Goal: Task Accomplishment & Management: Manage account settings

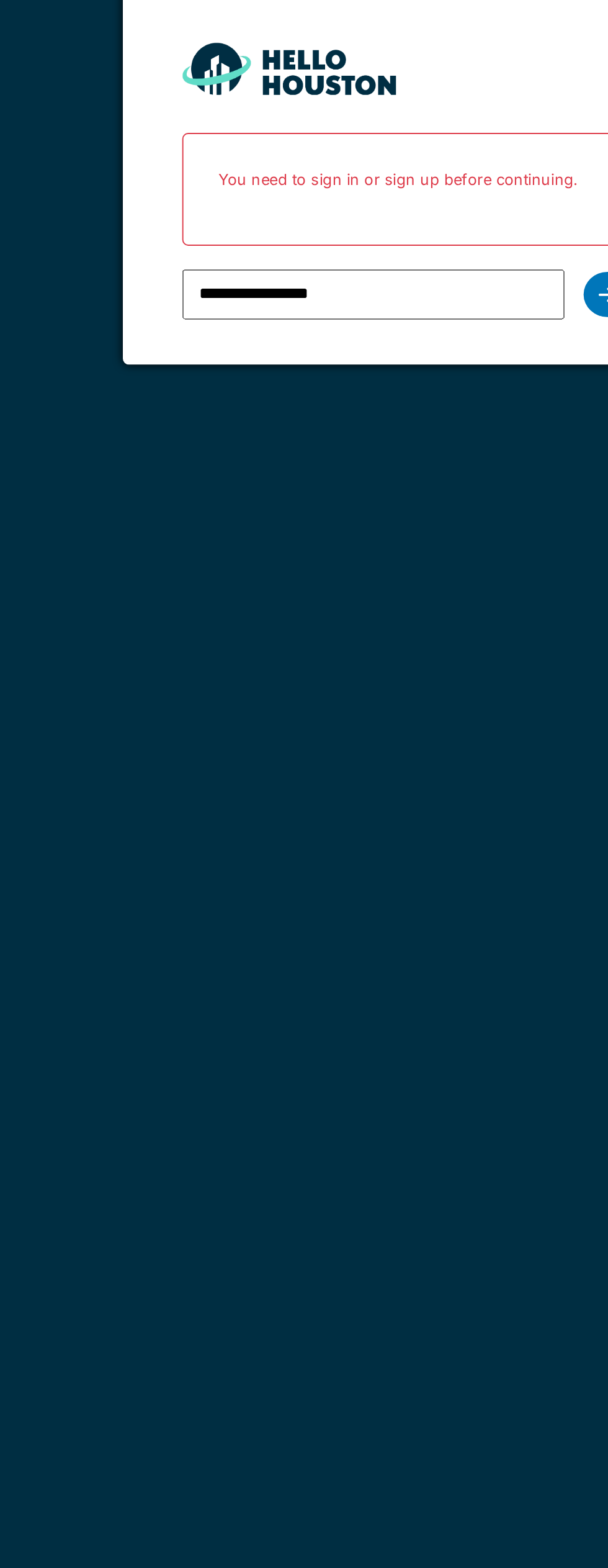
click at [404, 250] on div at bounding box center [409, 251] width 25 height 23
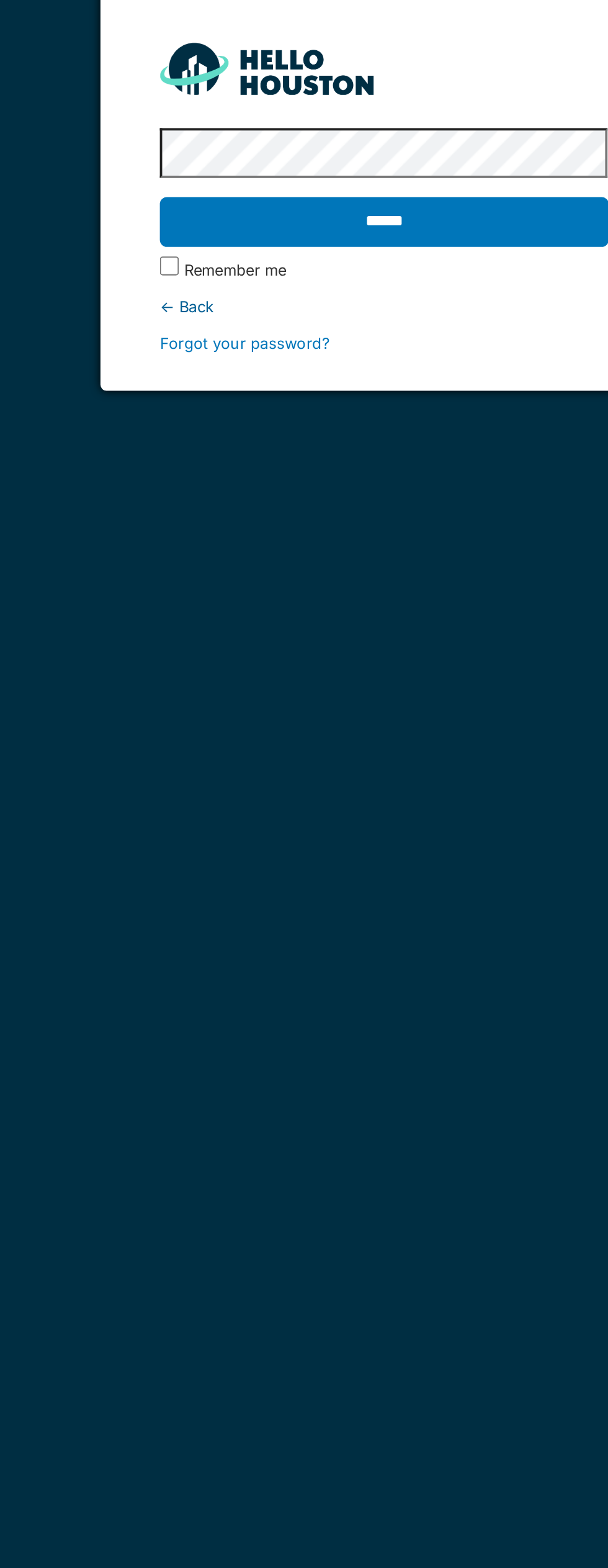
click at [187, 201] on input "******" at bounding box center [304, 214] width 234 height 26
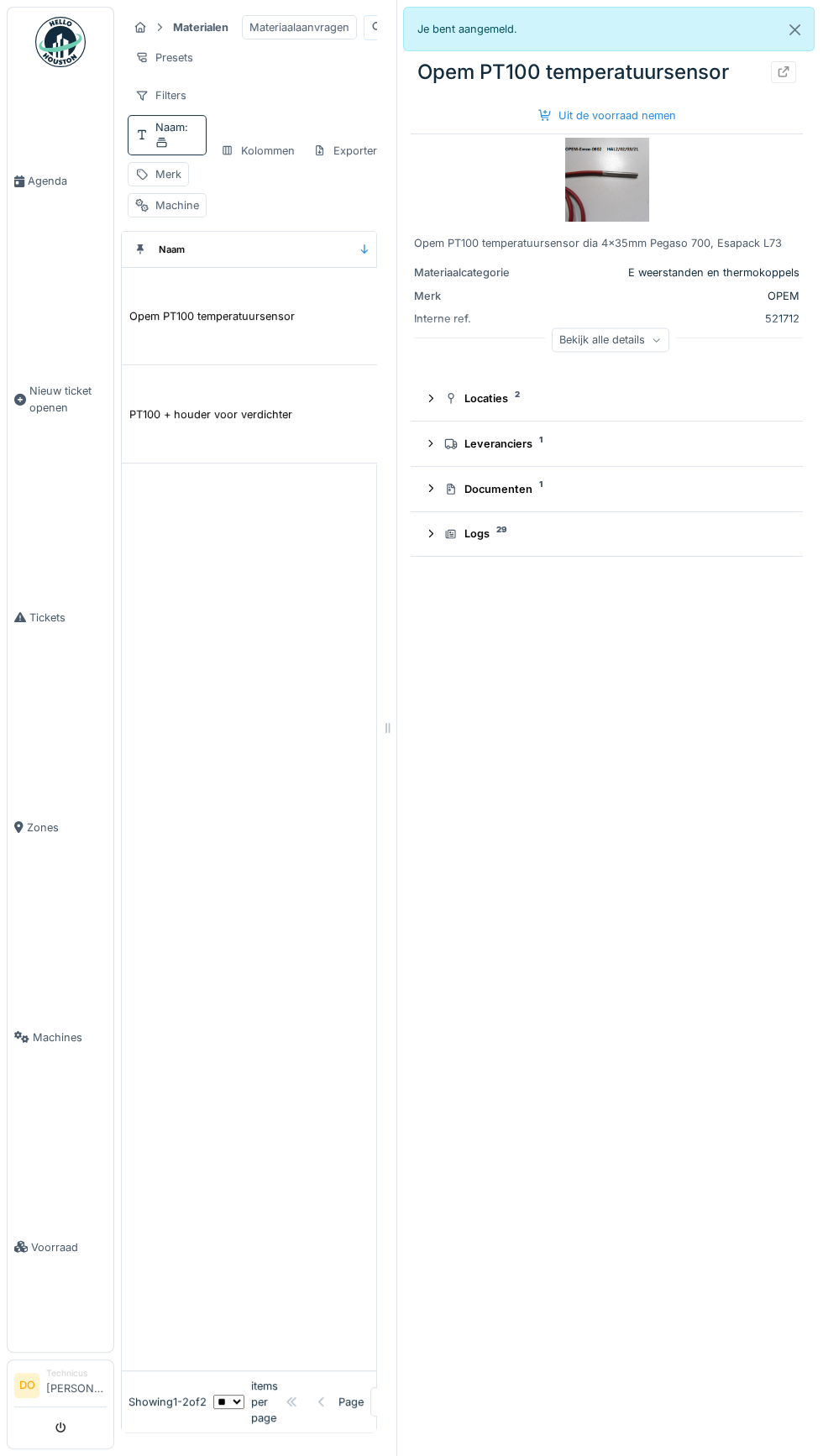
click at [61, 244] on link "Agenda" at bounding box center [60, 181] width 106 height 210
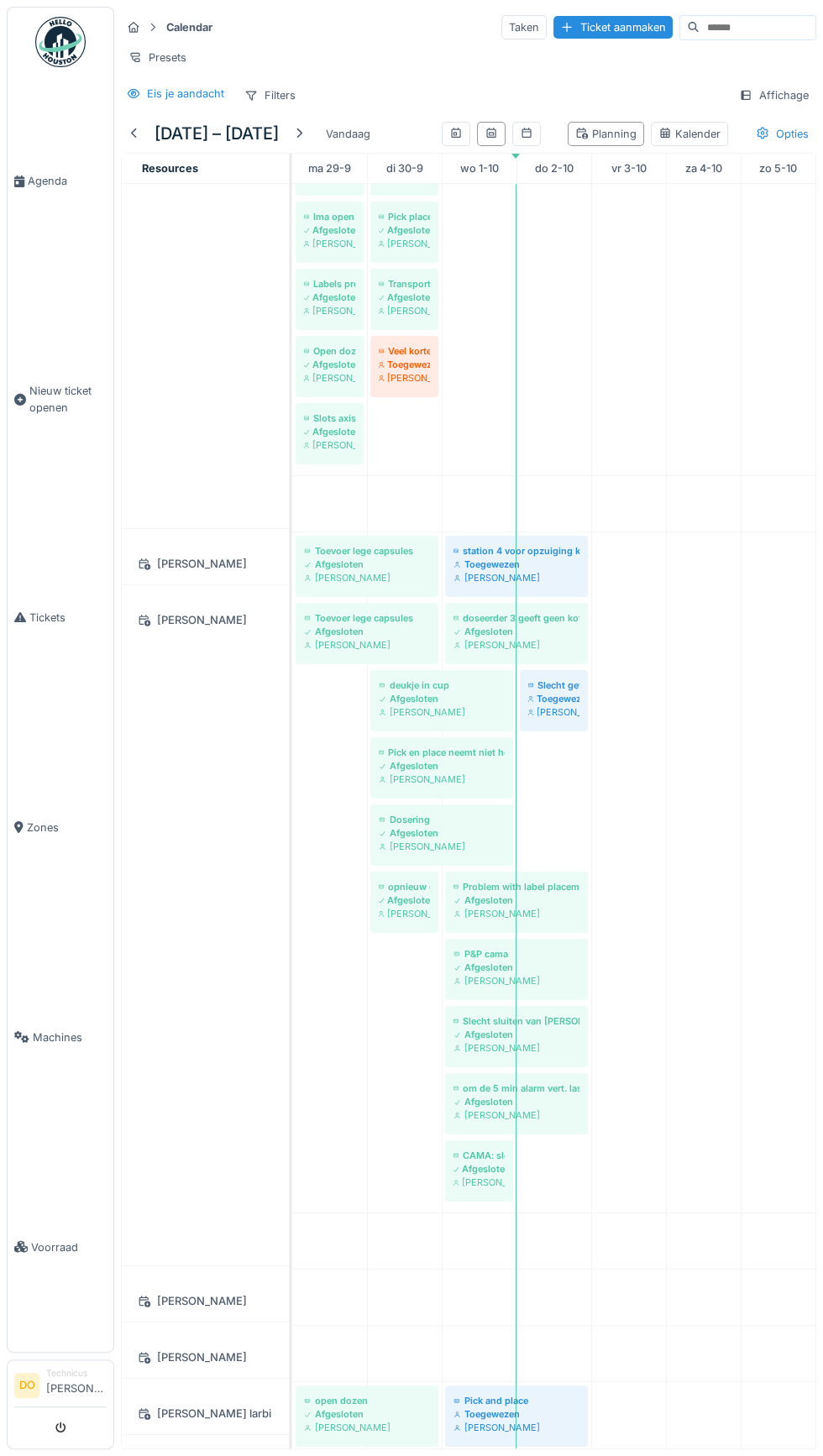
scroll to position [1140, 0]
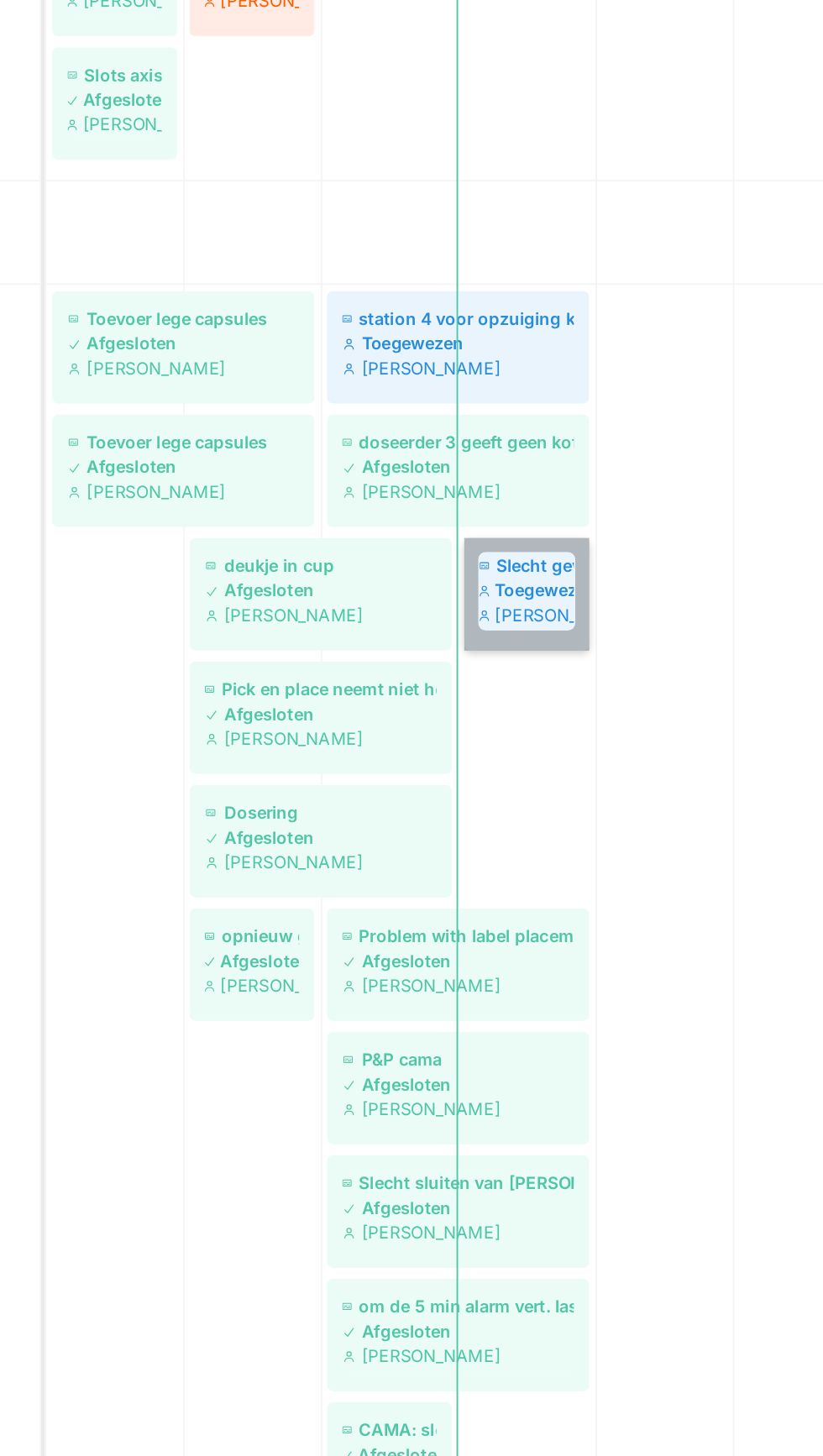
click at [559, 691] on link "Slecht gevormd dozen Toegewezen Damian Olejnik" at bounding box center [553, 701] width 68 height 61
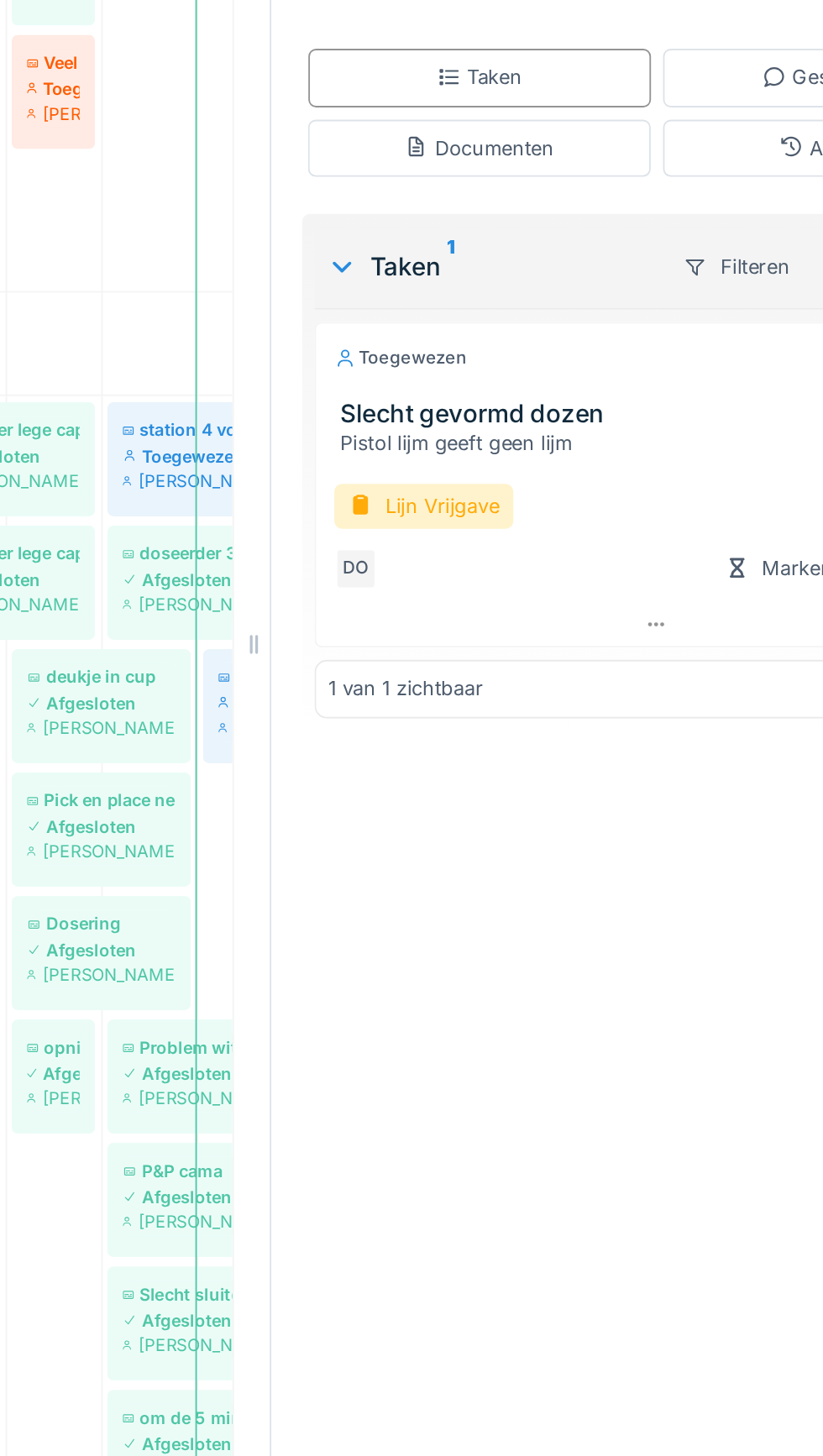
scroll to position [0, 87]
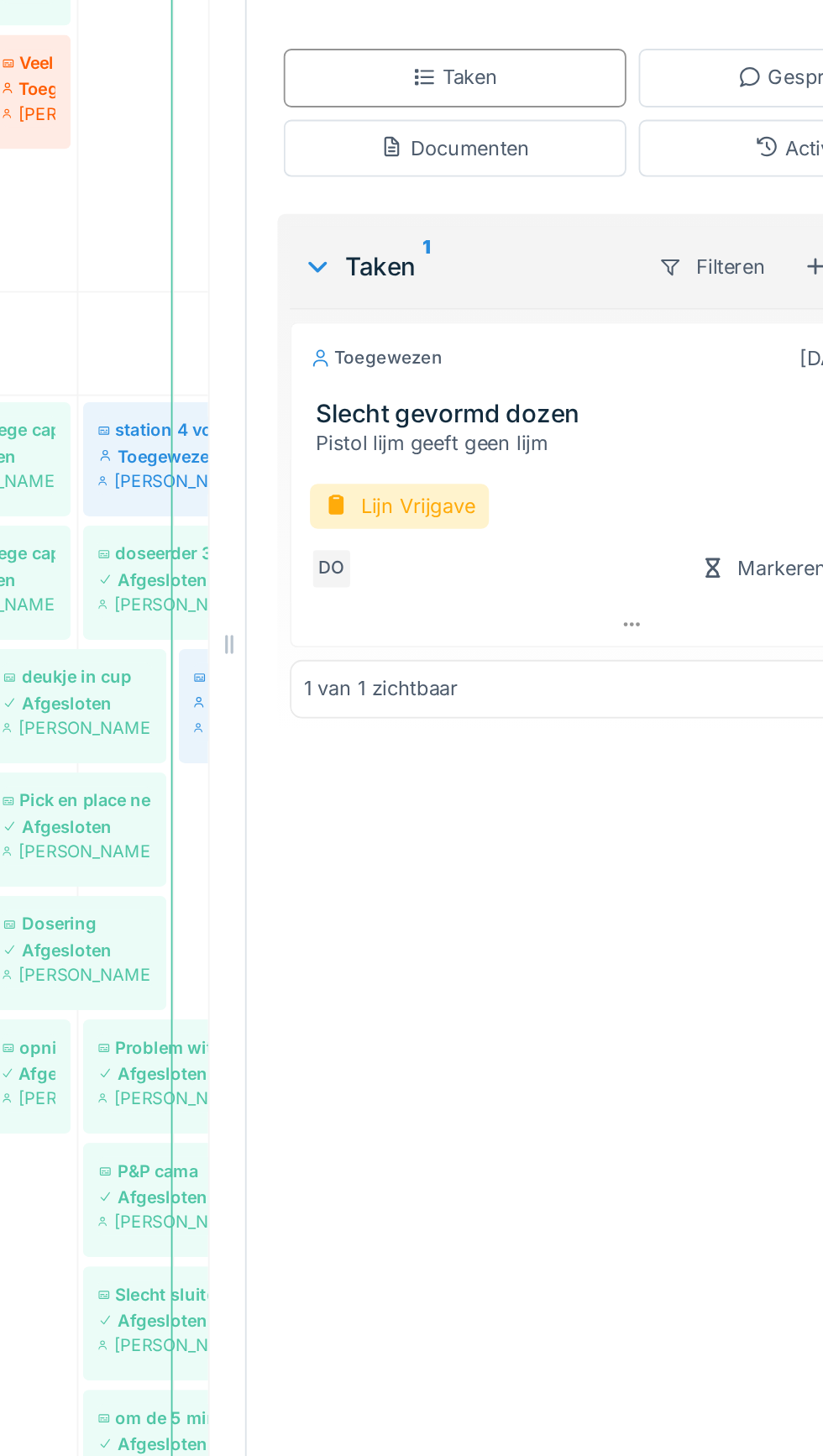
click at [492, 641] on div "Lijn Vrijgave" at bounding box center [484, 653] width 97 height 24
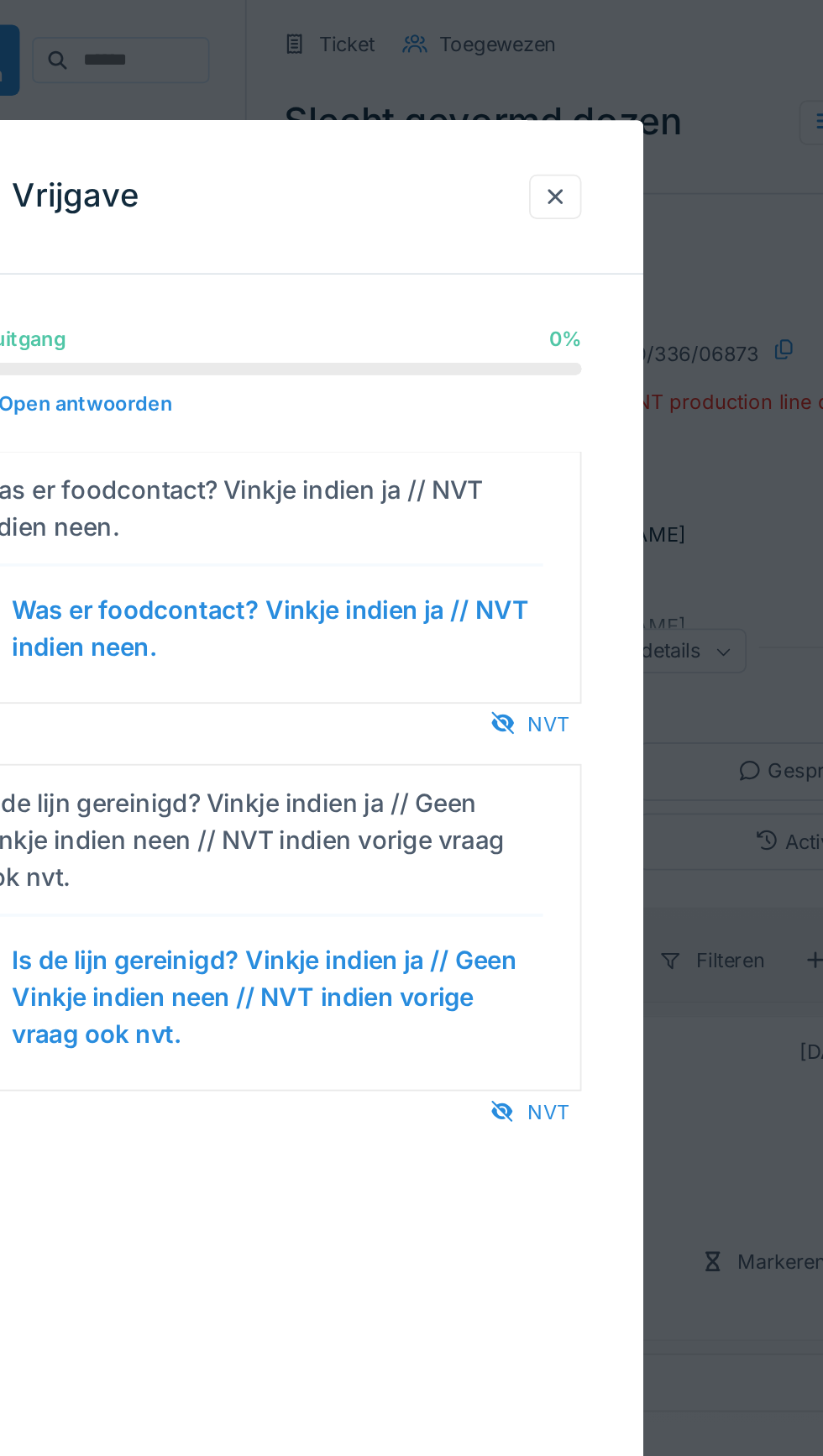
click at [567, 392] on div "NVT" at bounding box center [555, 394] width 56 height 22
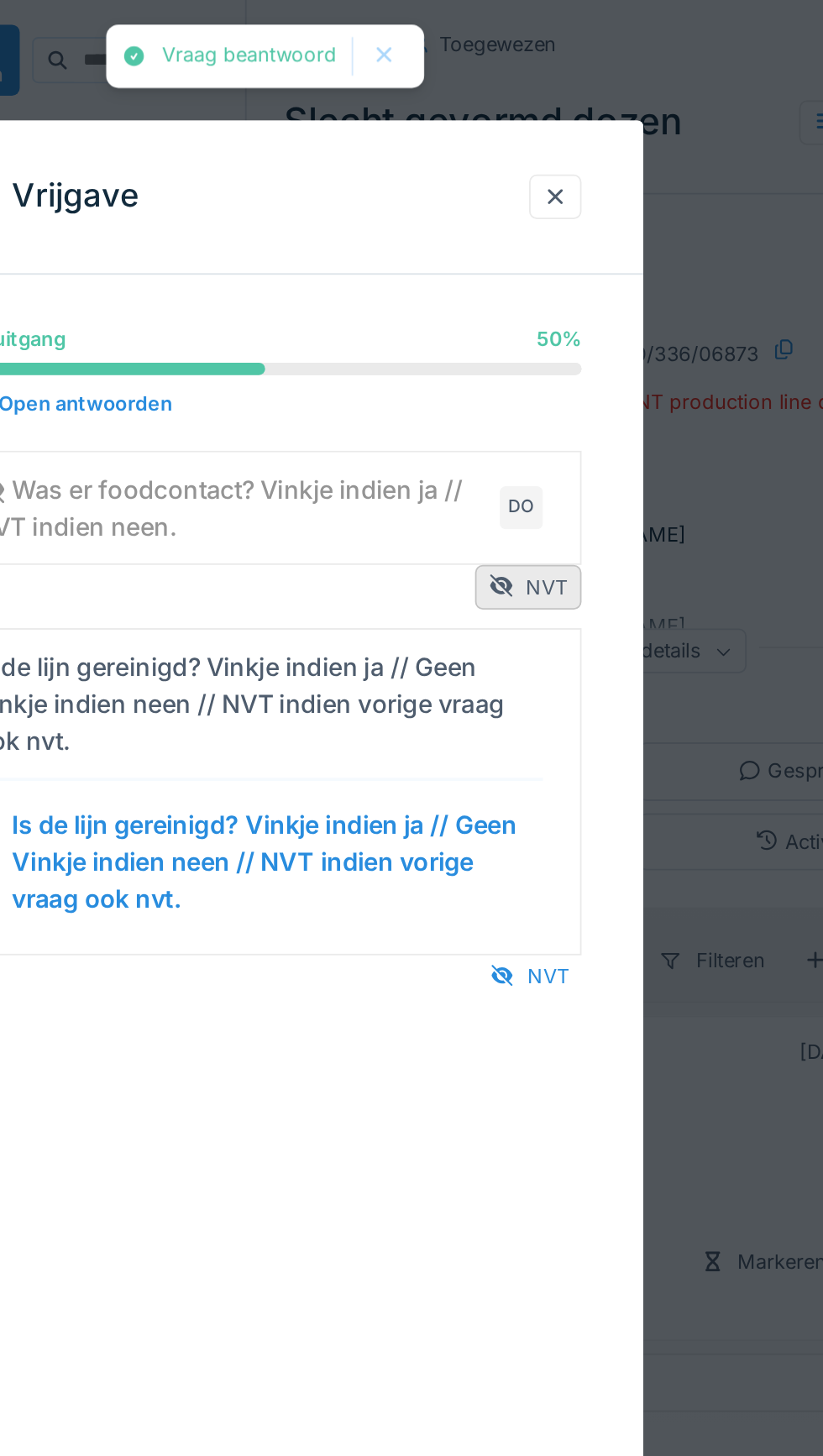
click at [554, 529] on div "NVT" at bounding box center [555, 530] width 56 height 22
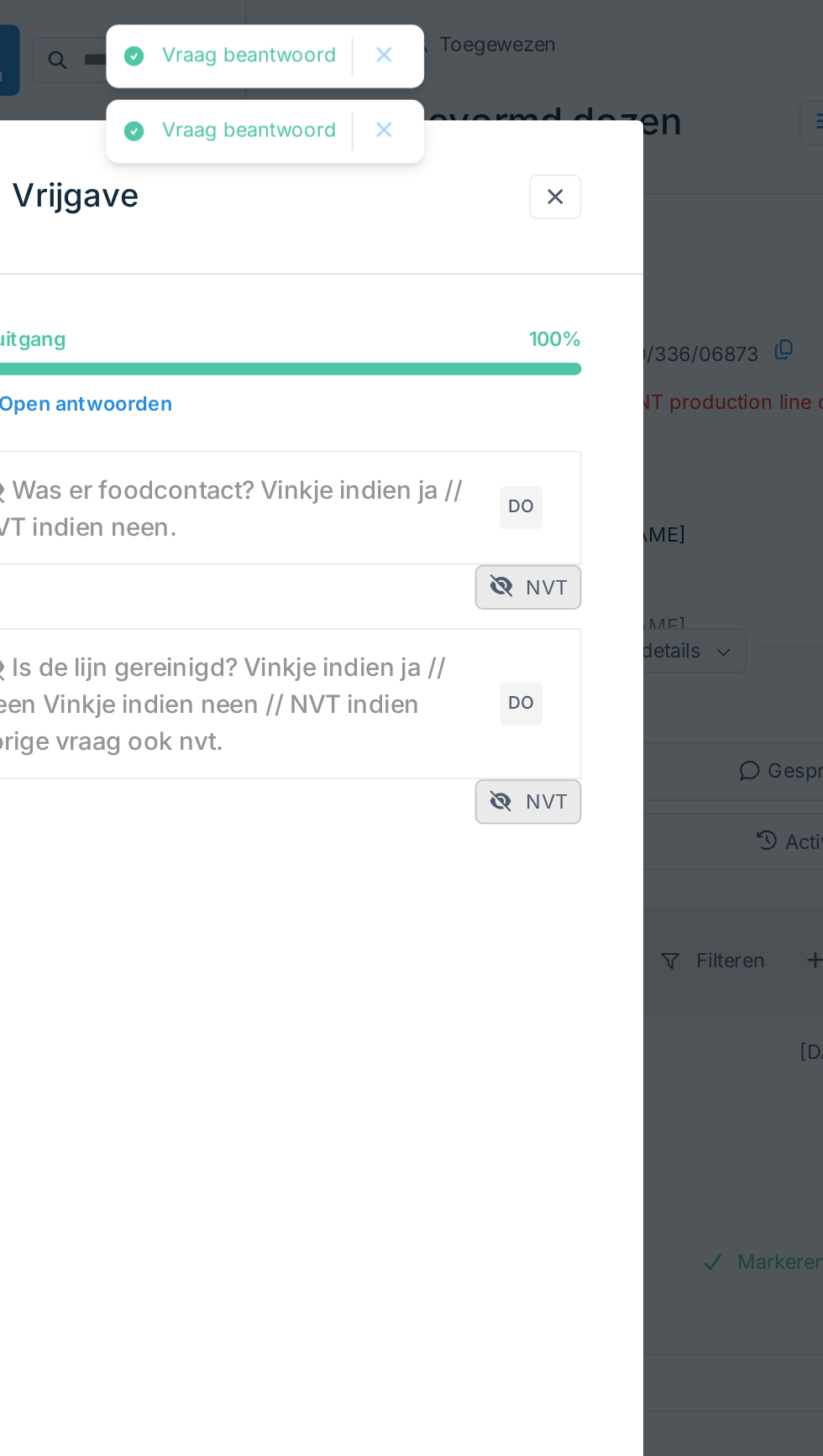
click at [578, 112] on div at bounding box center [568, 106] width 29 height 24
click at [558, 102] on div at bounding box center [568, 106] width 29 height 24
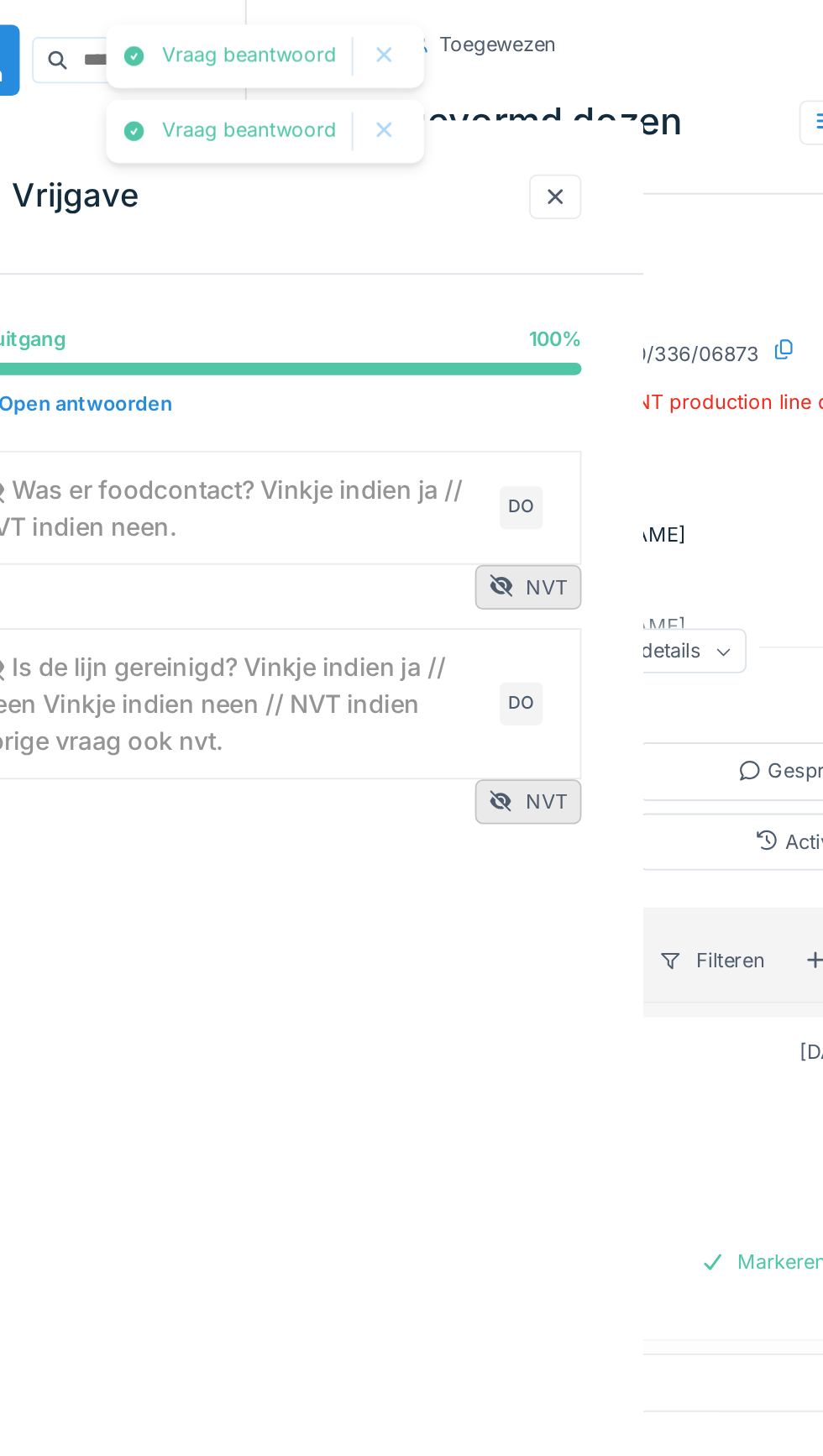
click at [572, 108] on div at bounding box center [569, 106] width 14 height 16
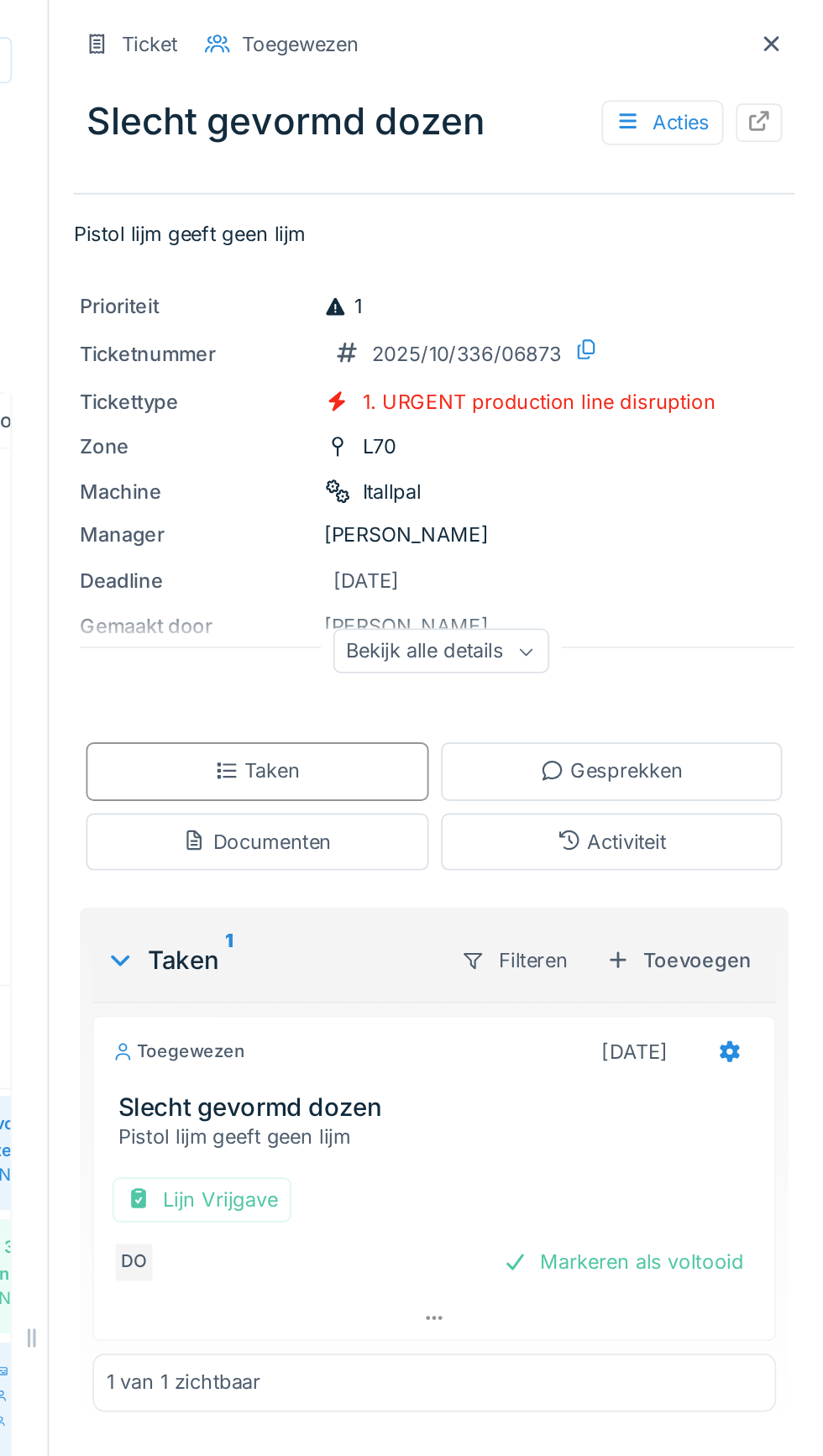
click at [726, 675] on div "Markeren als voltooid" at bounding box center [714, 686] width 144 height 22
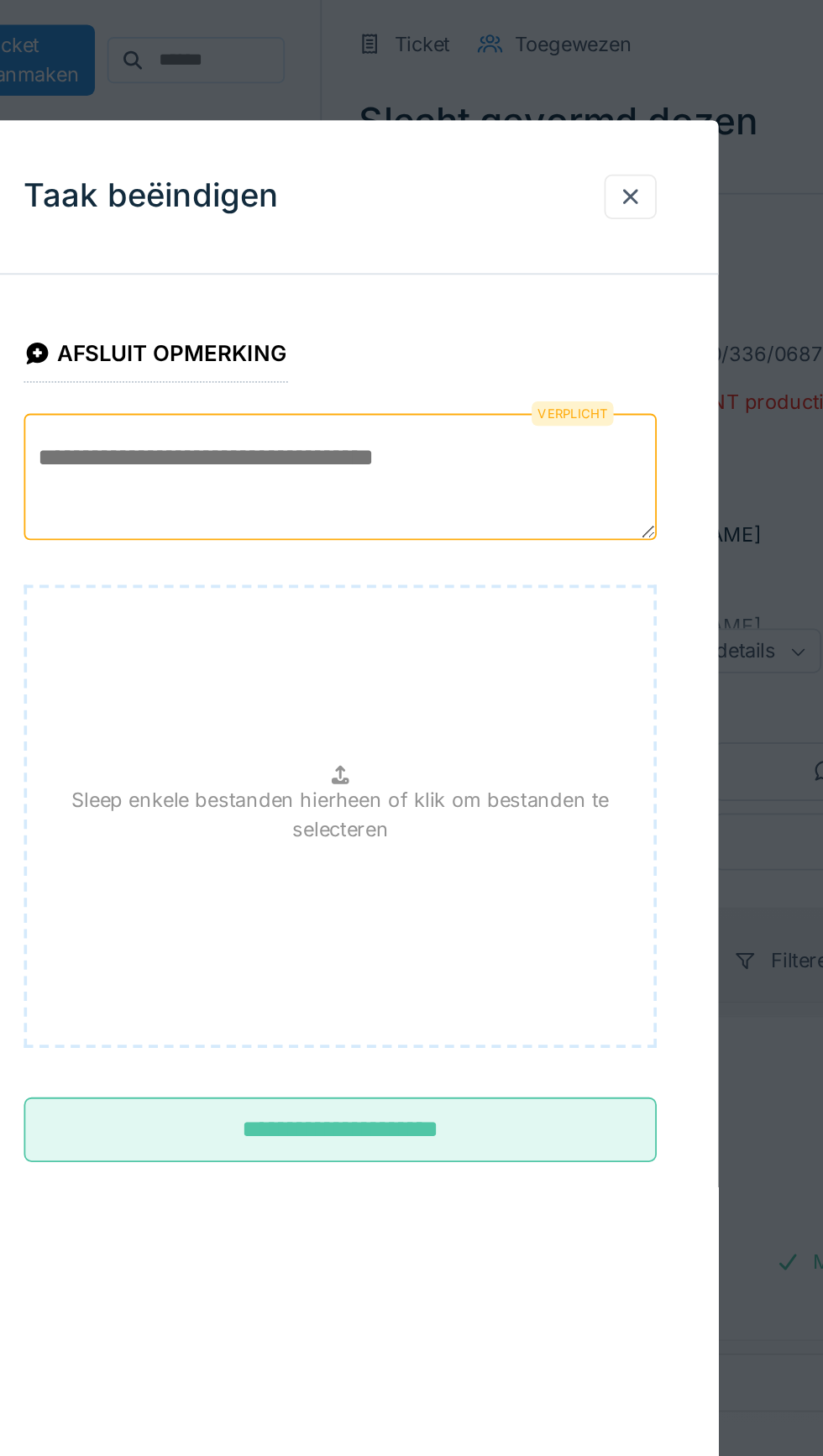
click at [465, 251] on textarea at bounding box center [411, 259] width 344 height 68
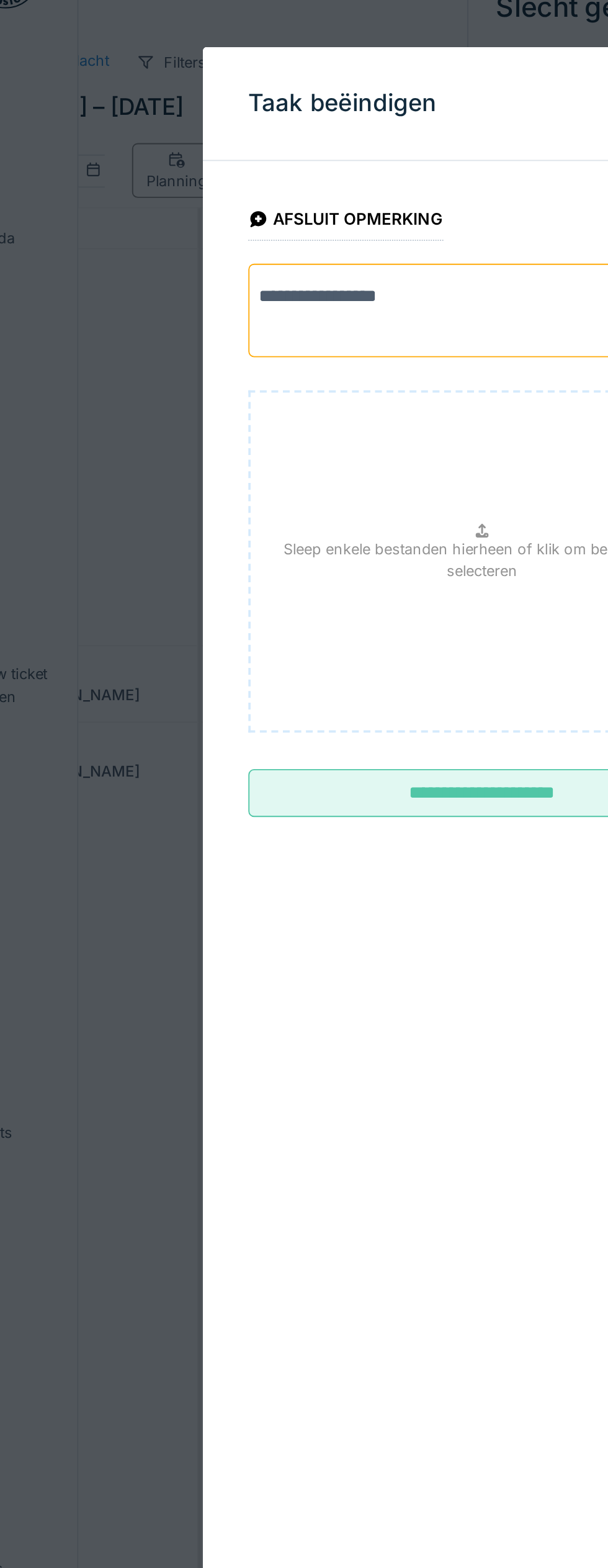
scroll to position [44, 0]
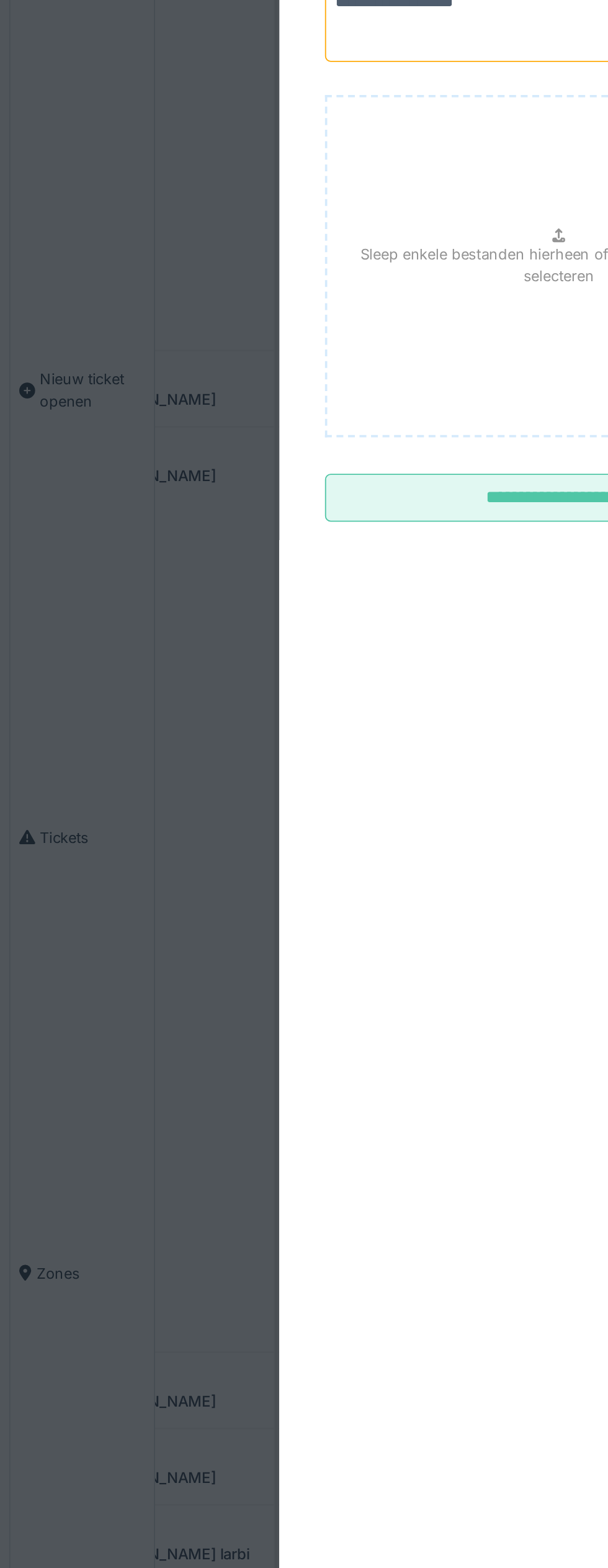
type textarea "**********"
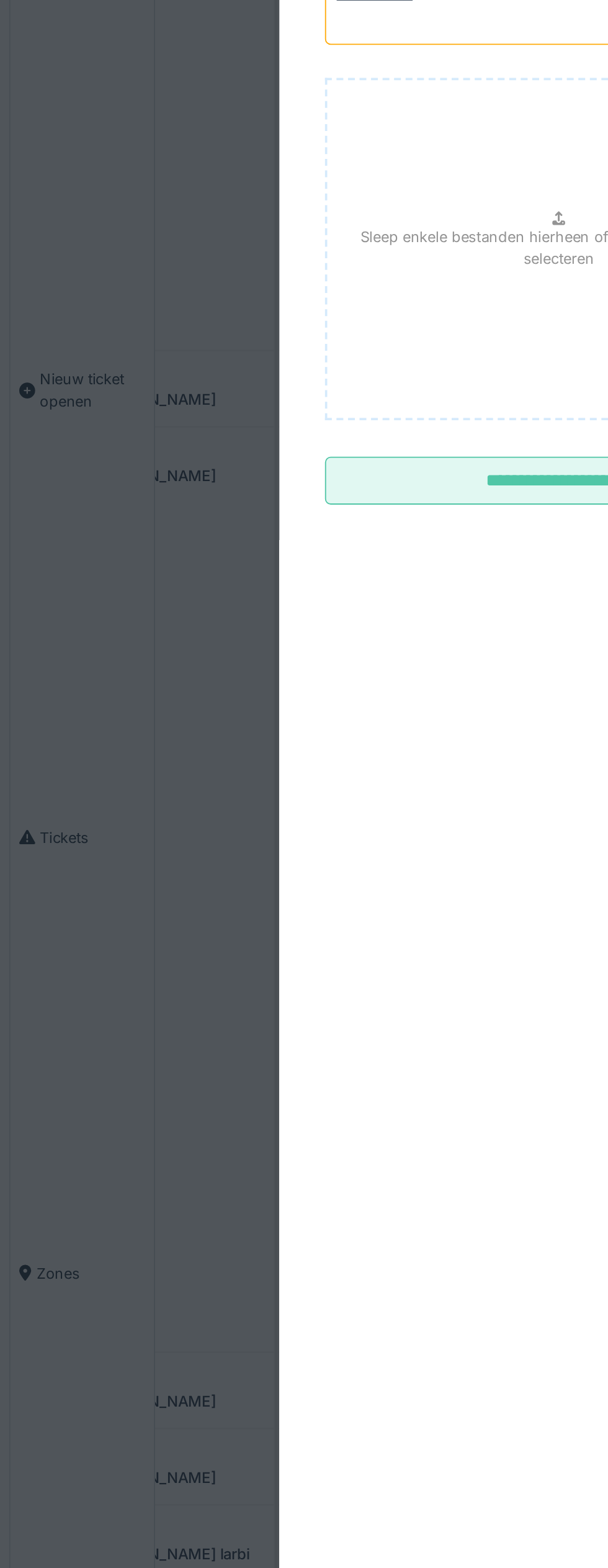
click at [256, 476] on input "**********" at bounding box center [304, 467] width 254 height 26
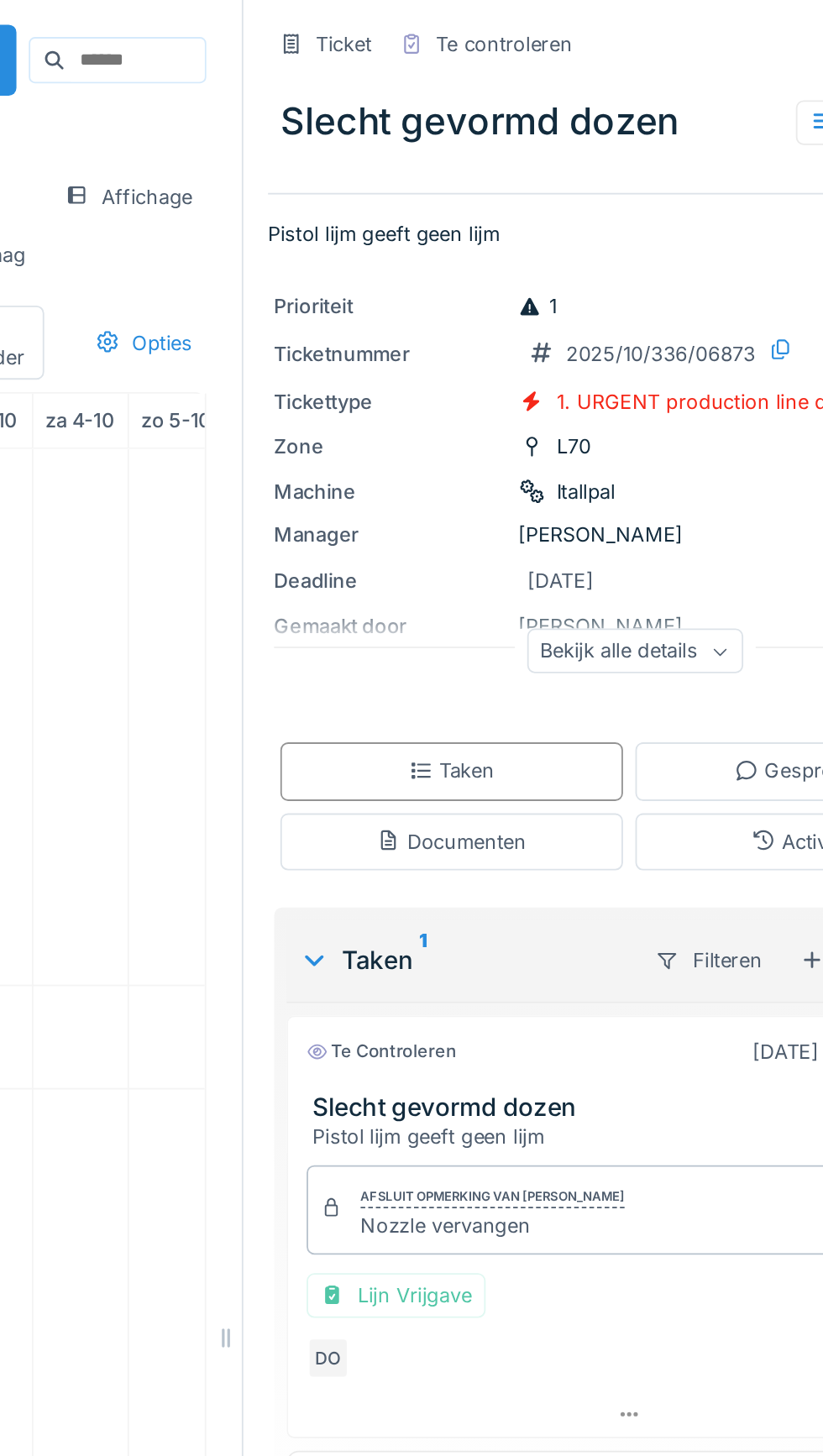
scroll to position [0, 0]
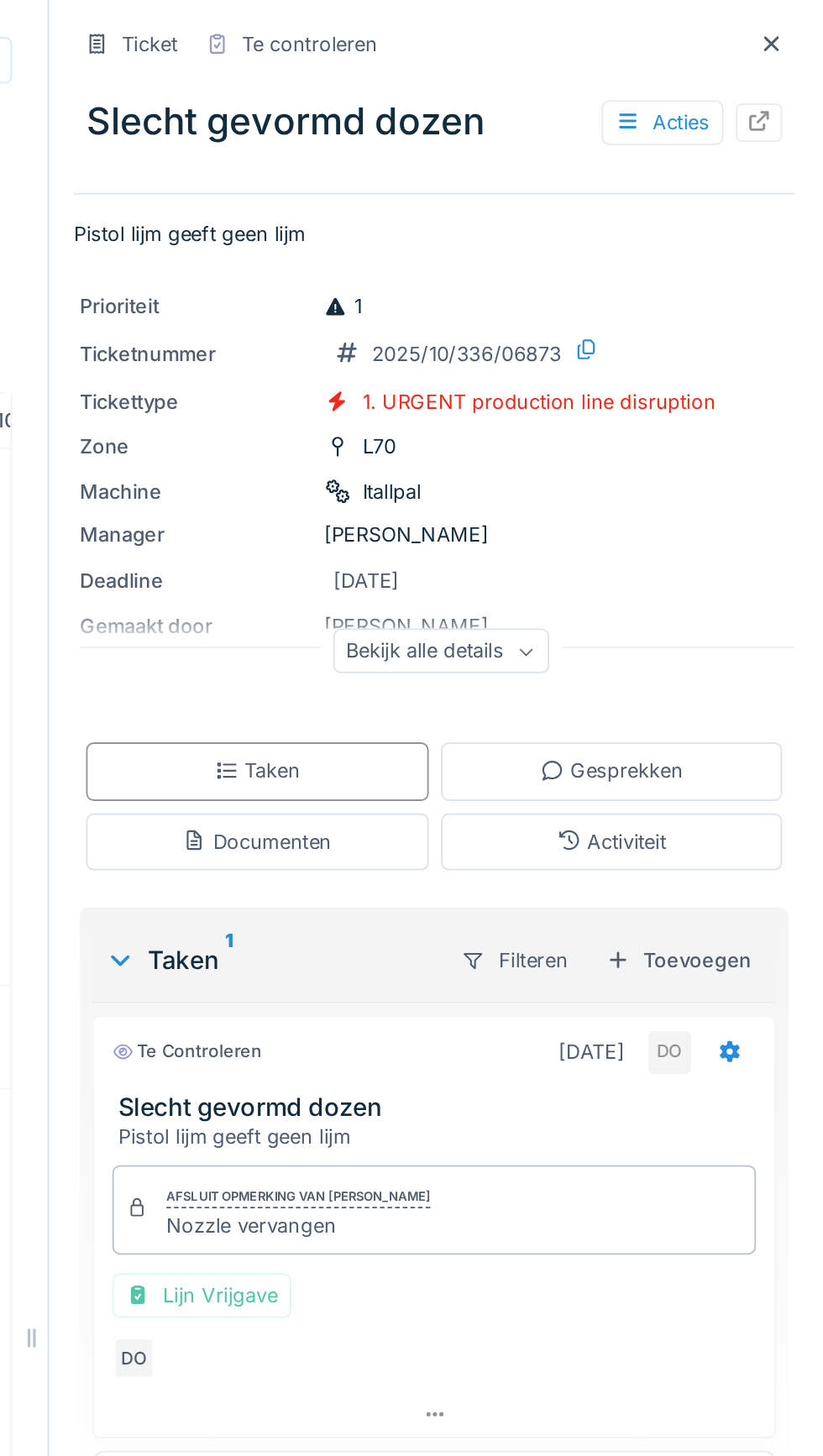
click at [791, 23] on icon at bounding box center [793, 23] width 8 height 8
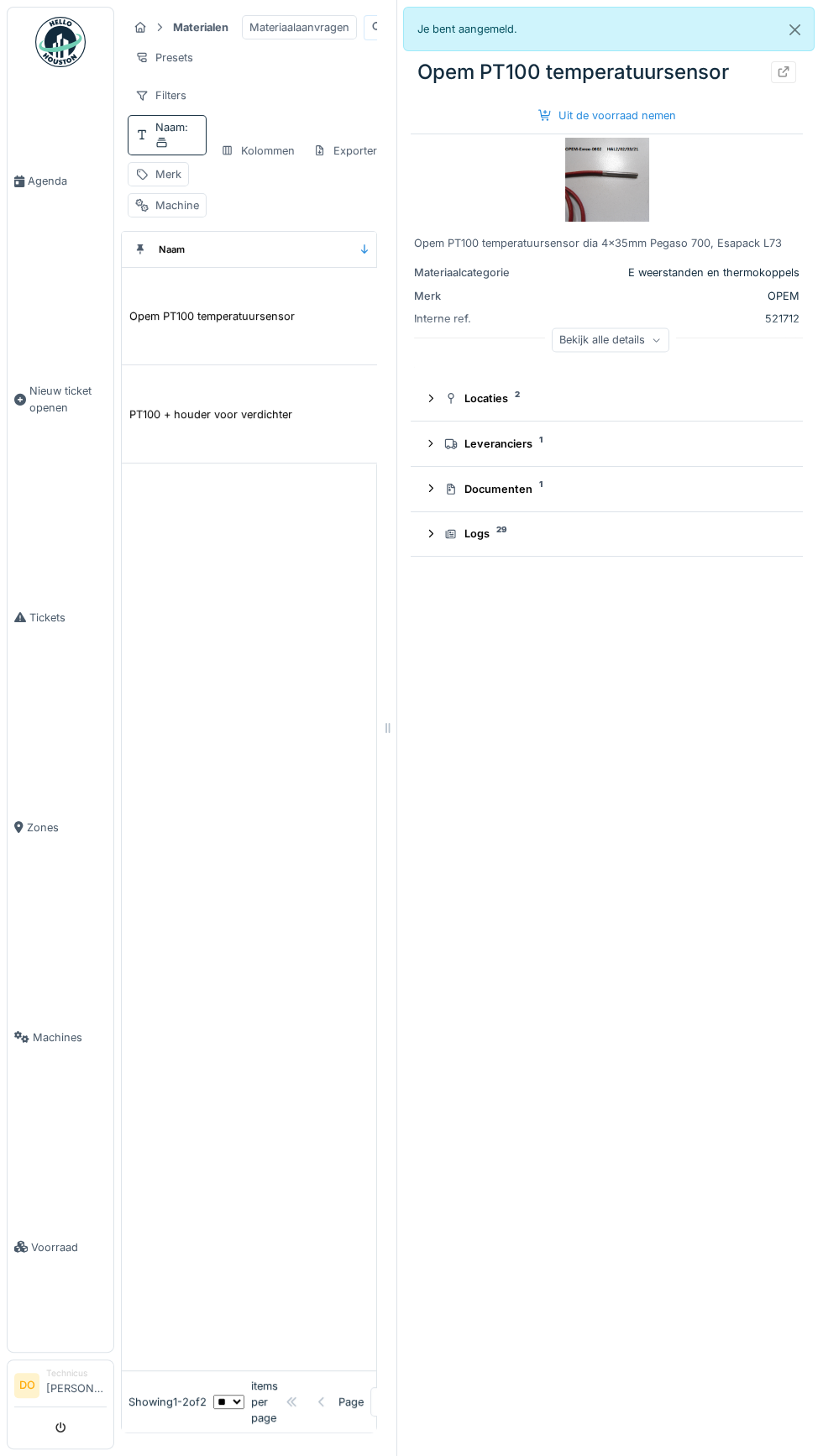
click at [85, 186] on link "Agenda" at bounding box center [60, 181] width 106 height 210
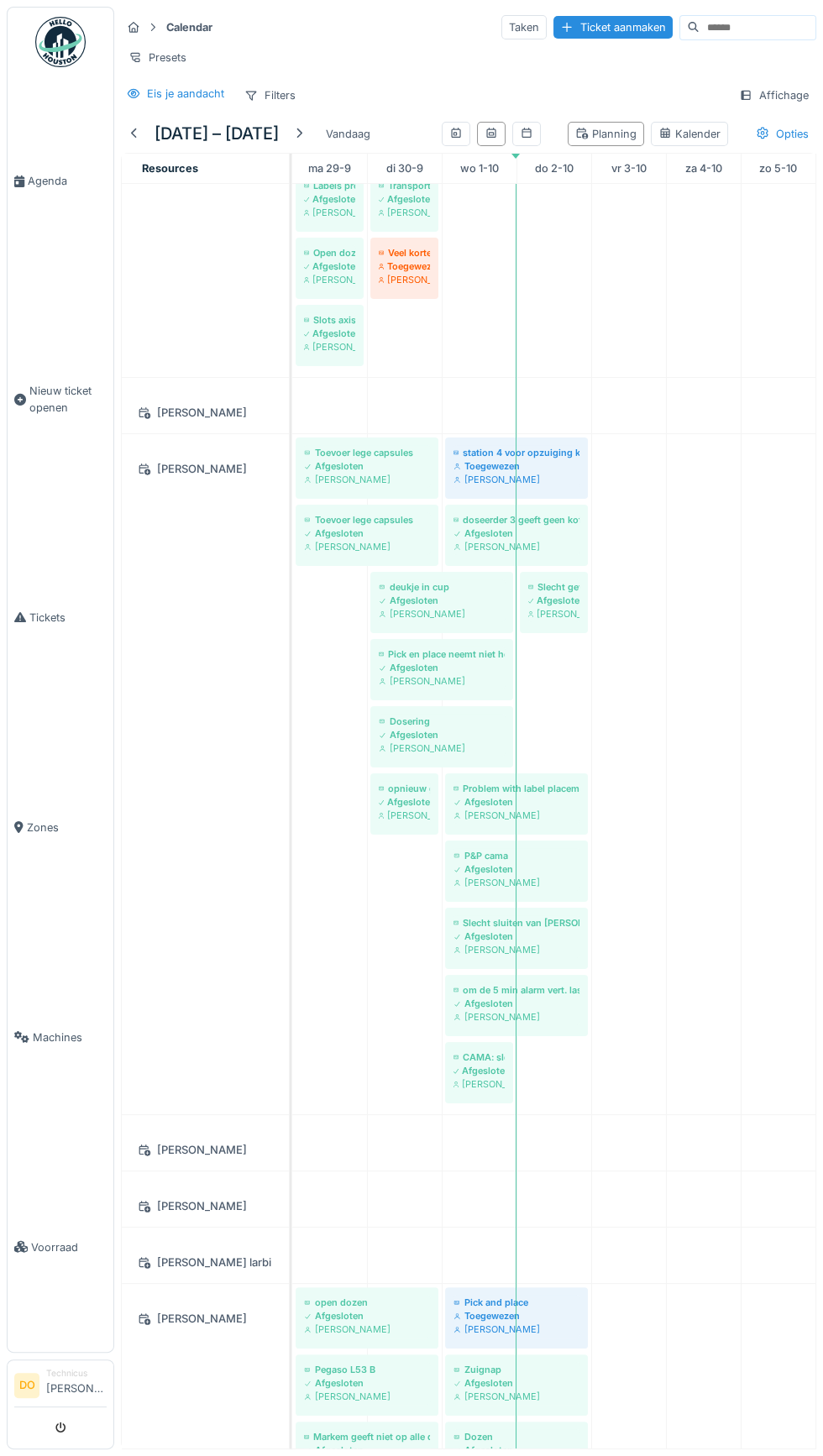
scroll to position [1398, 0]
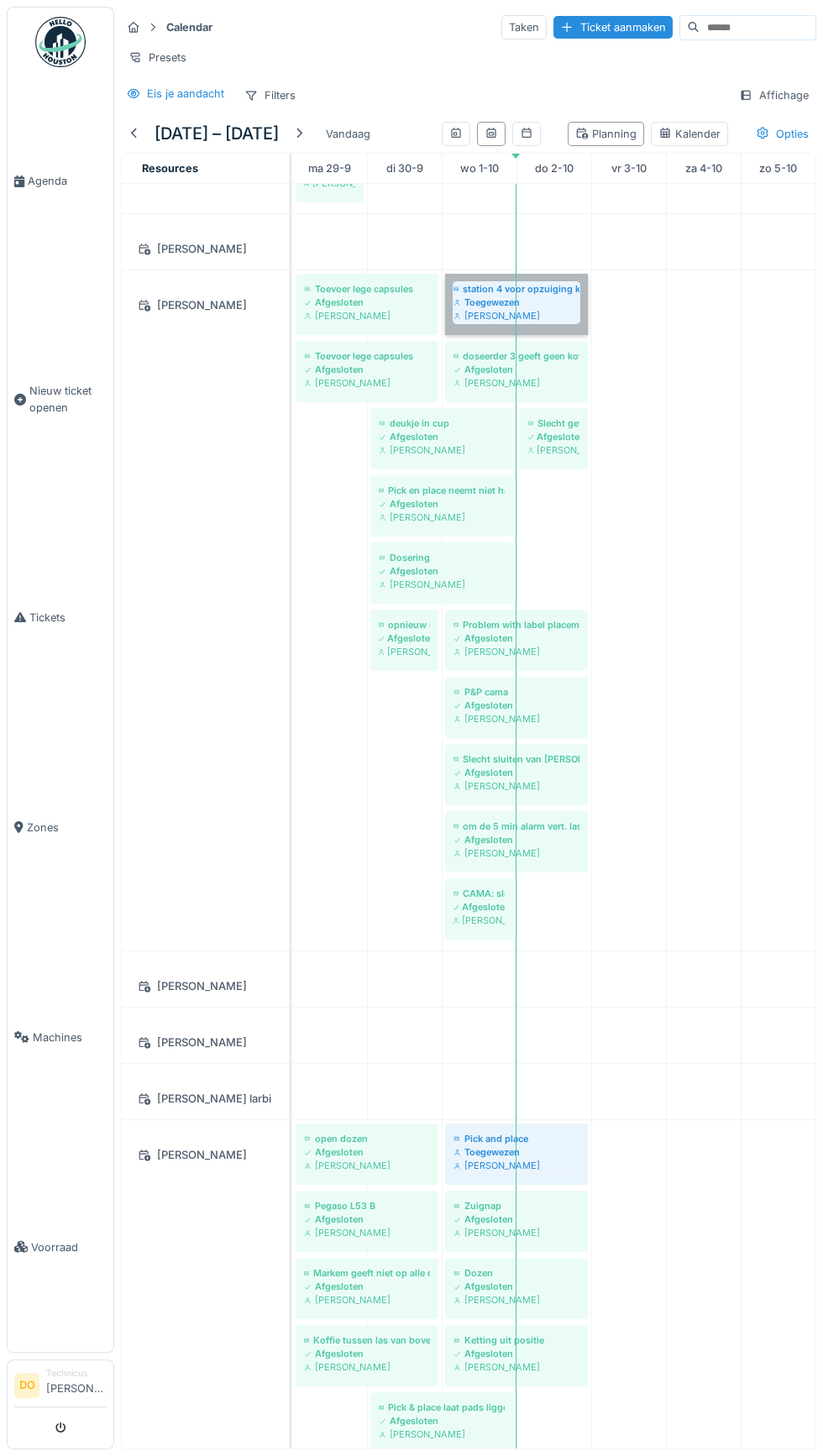
click at [501, 305] on link "station 4 voor opzuiging koffie buis zit vol Toegewezen [PERSON_NAME]" at bounding box center [517, 305] width 143 height 61
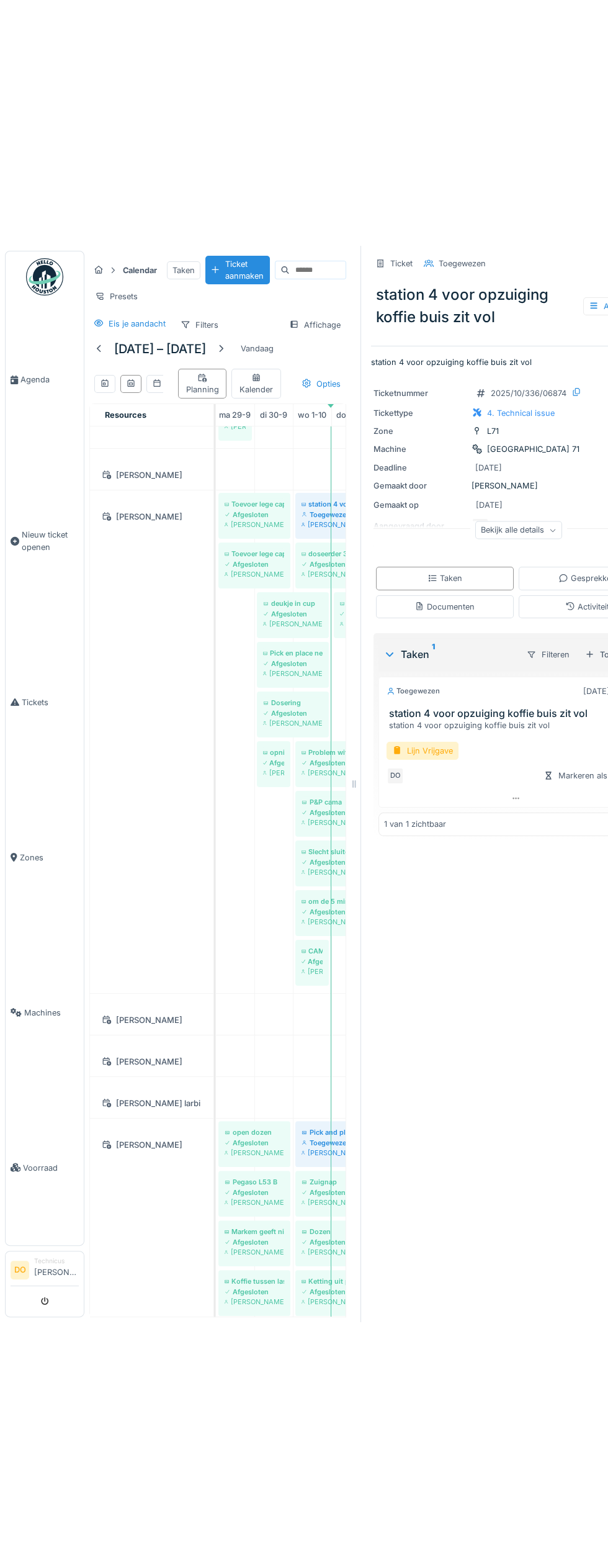
scroll to position [0, 62]
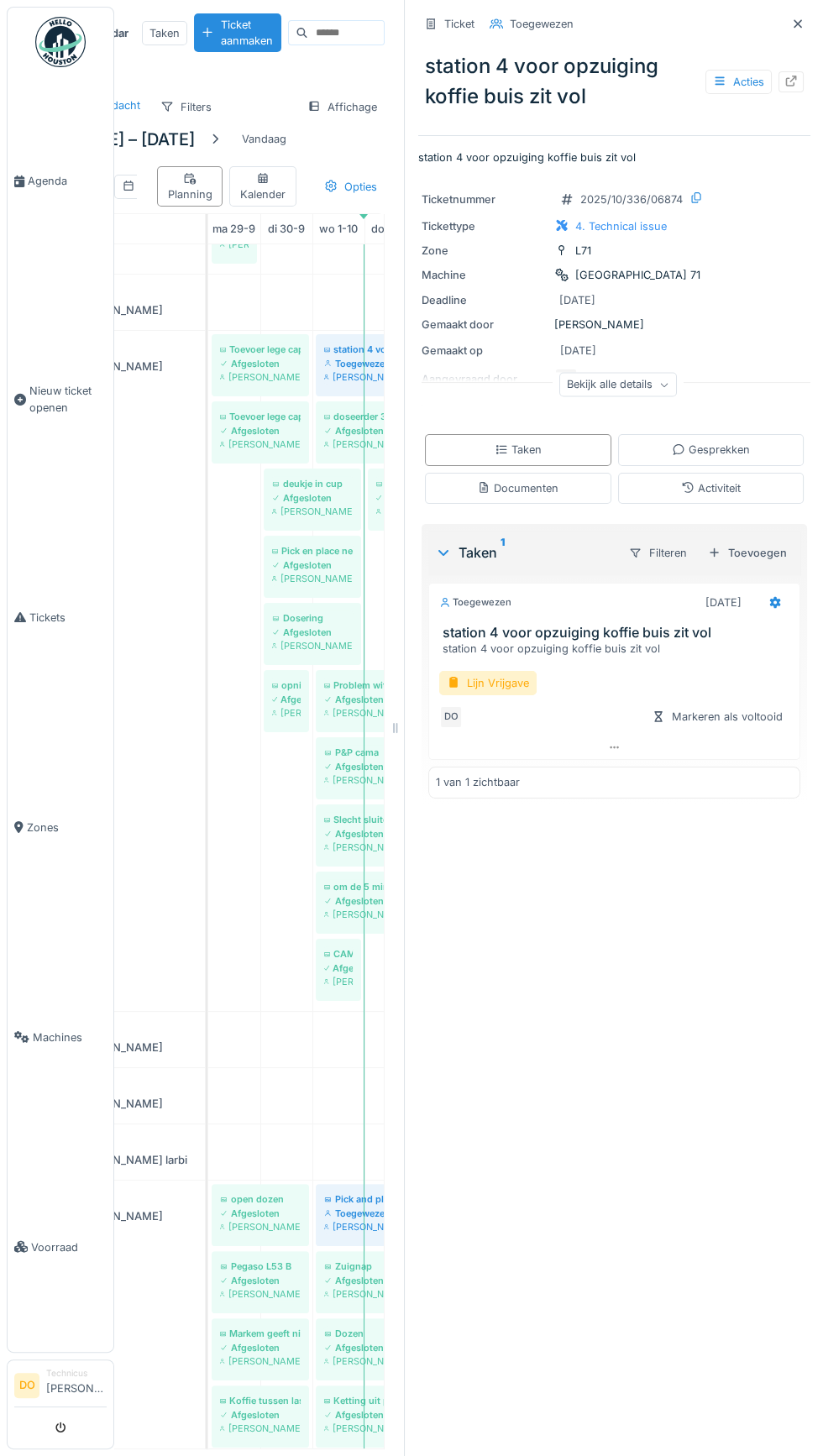
click at [509, 678] on div "Lijn Vrijgave" at bounding box center [487, 683] width 97 height 24
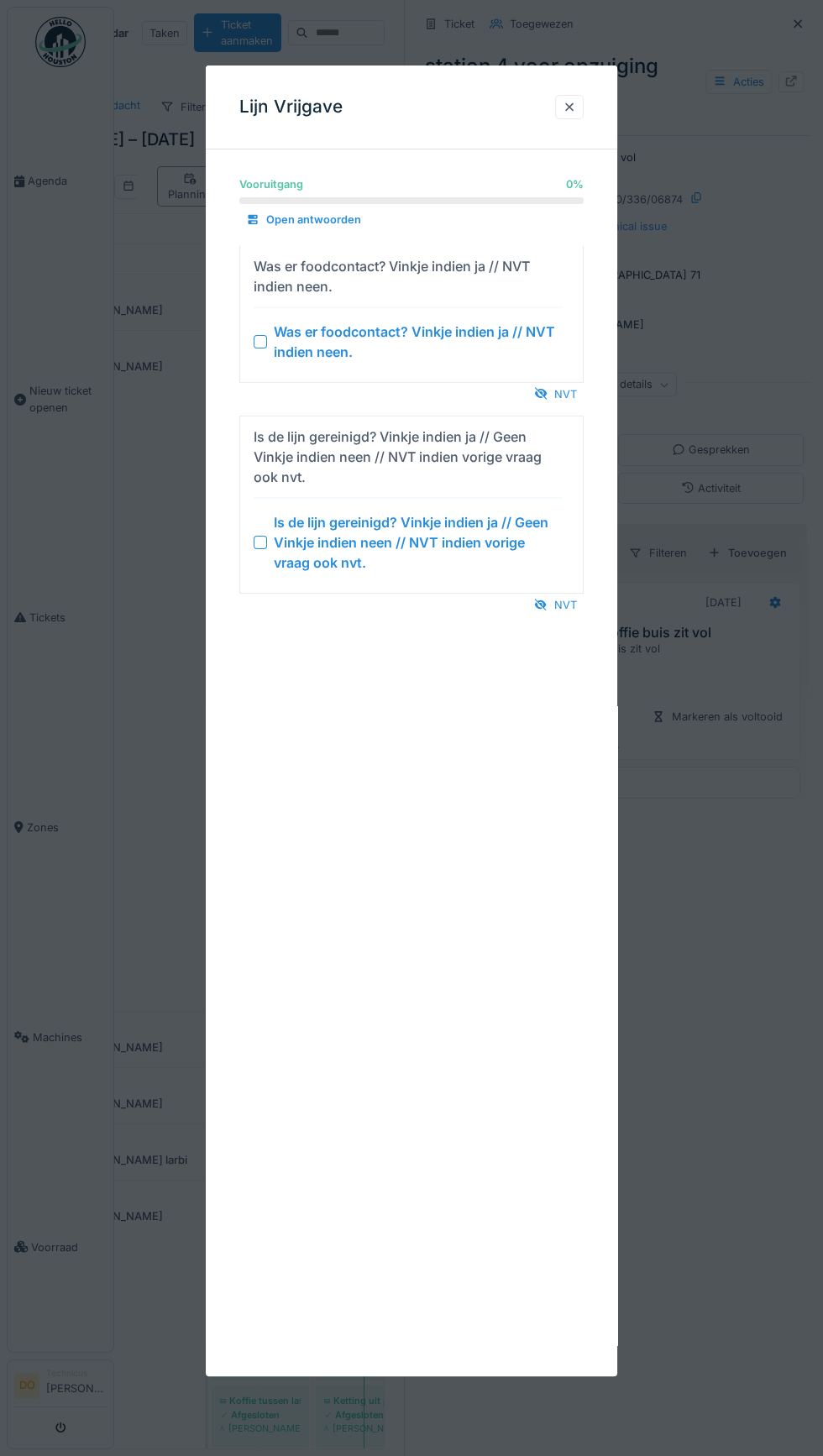
click at [570, 392] on div "NVT" at bounding box center [555, 394] width 56 height 22
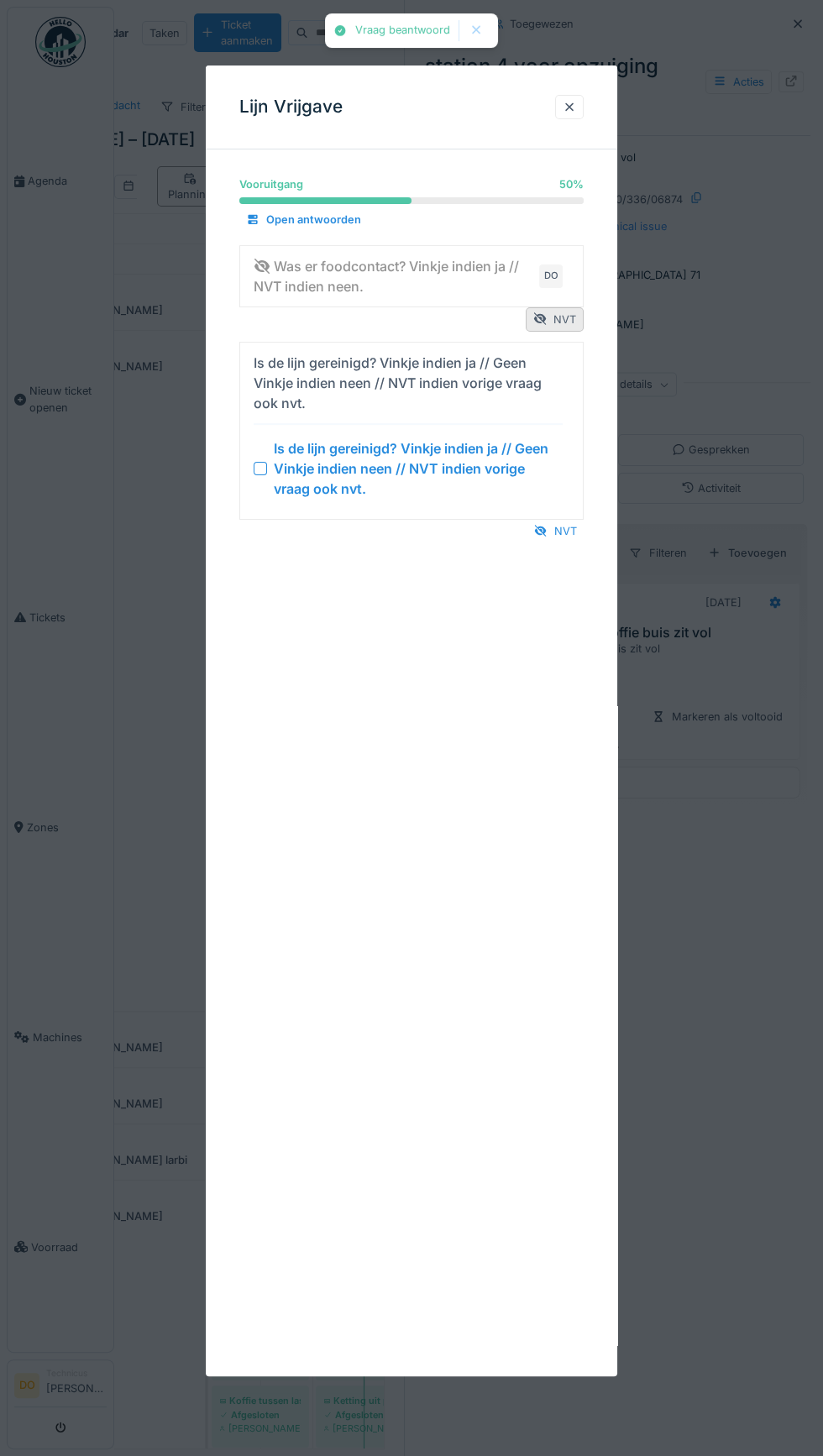
click at [567, 530] on div "NVT" at bounding box center [555, 530] width 56 height 22
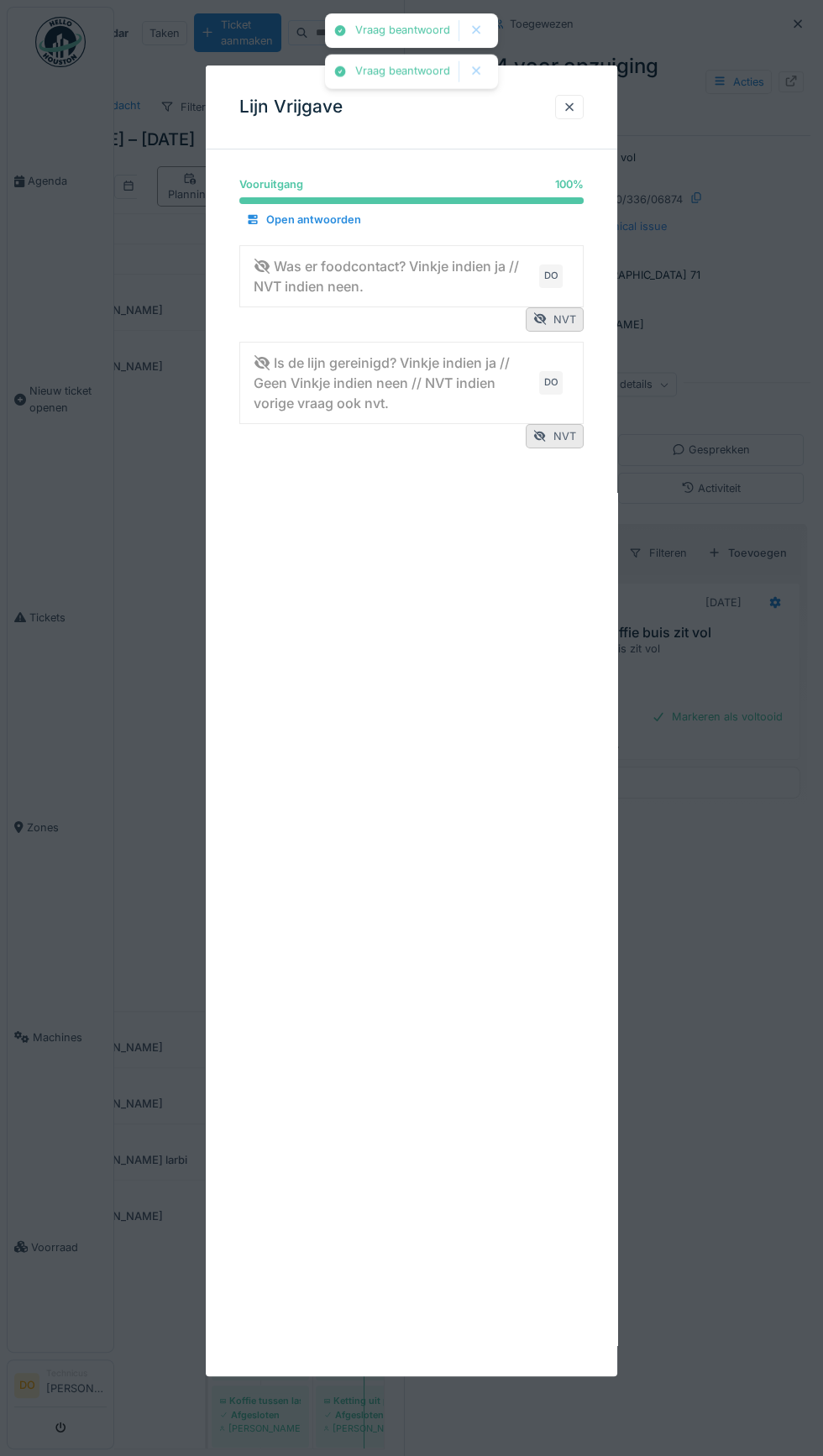
click at [572, 103] on div at bounding box center [569, 106] width 14 height 16
click at [569, 106] on div at bounding box center [569, 106] width 14 height 16
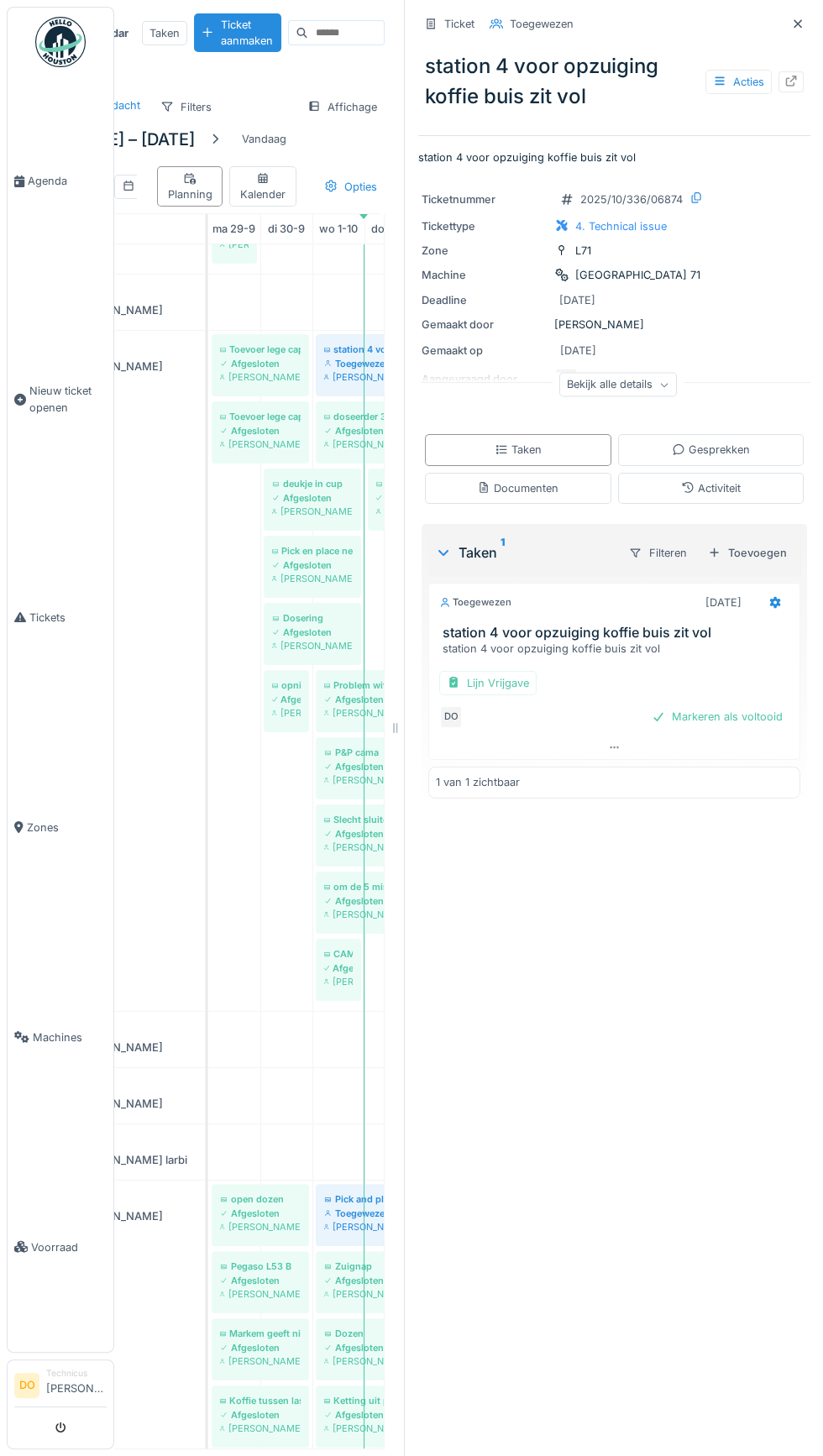
click at [731, 715] on div "Markeren als voltooid" at bounding box center [717, 716] width 144 height 22
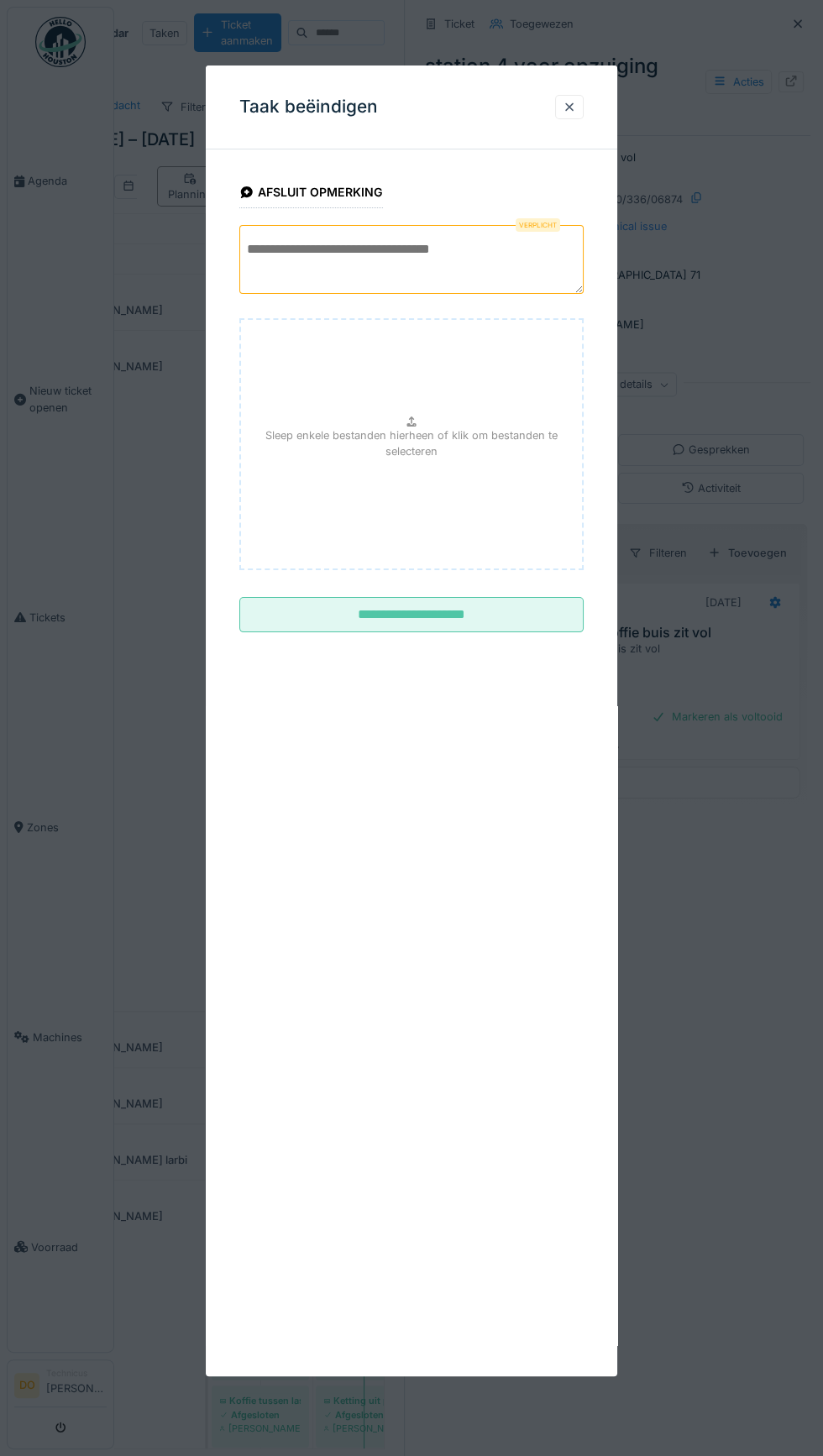
click at [440, 245] on textarea at bounding box center [411, 259] width 344 height 68
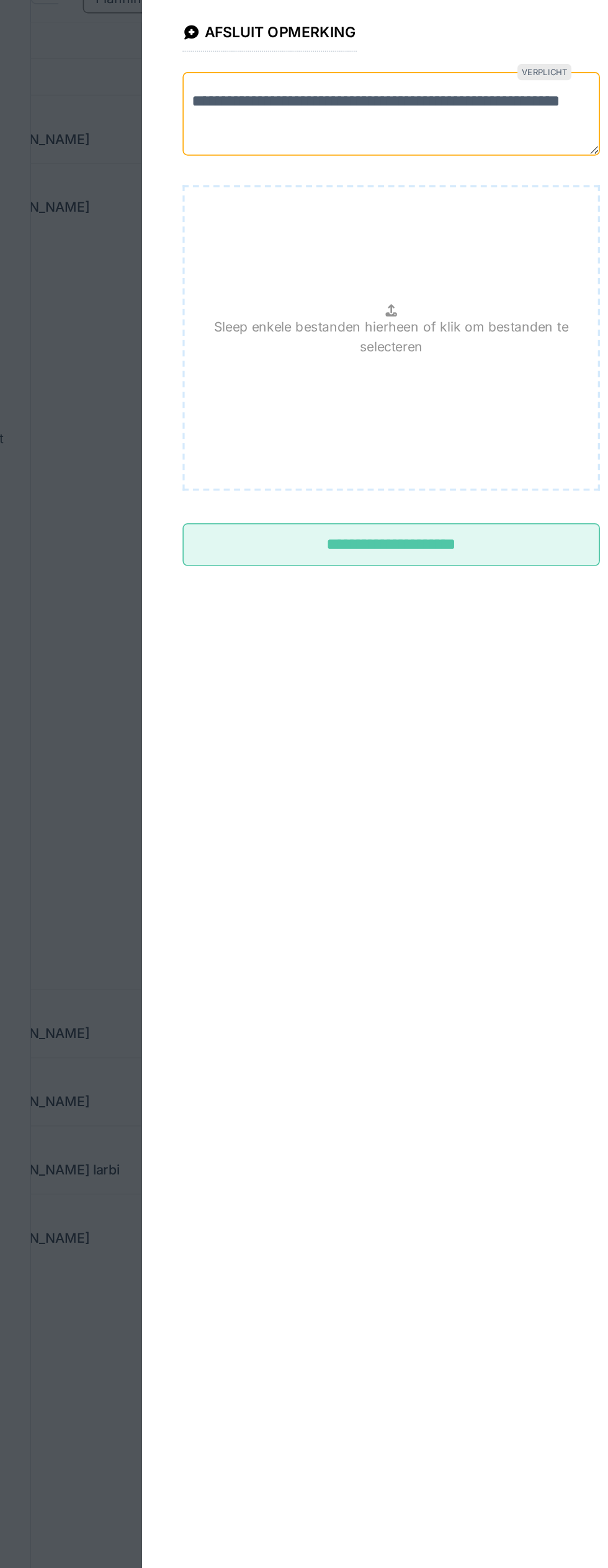
type textarea "**********"
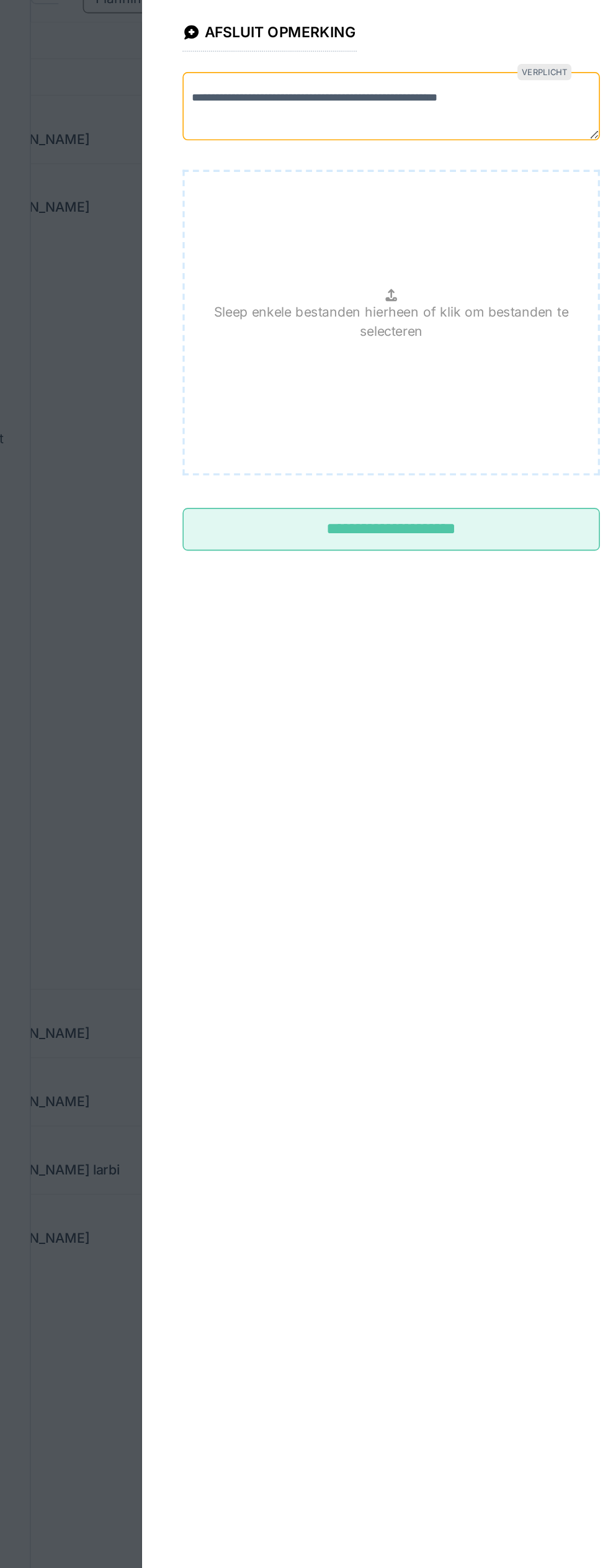
click at [322, 480] on input "**********" at bounding box center [304, 467] width 254 height 26
